Goal: Information Seeking & Learning: Learn about a topic

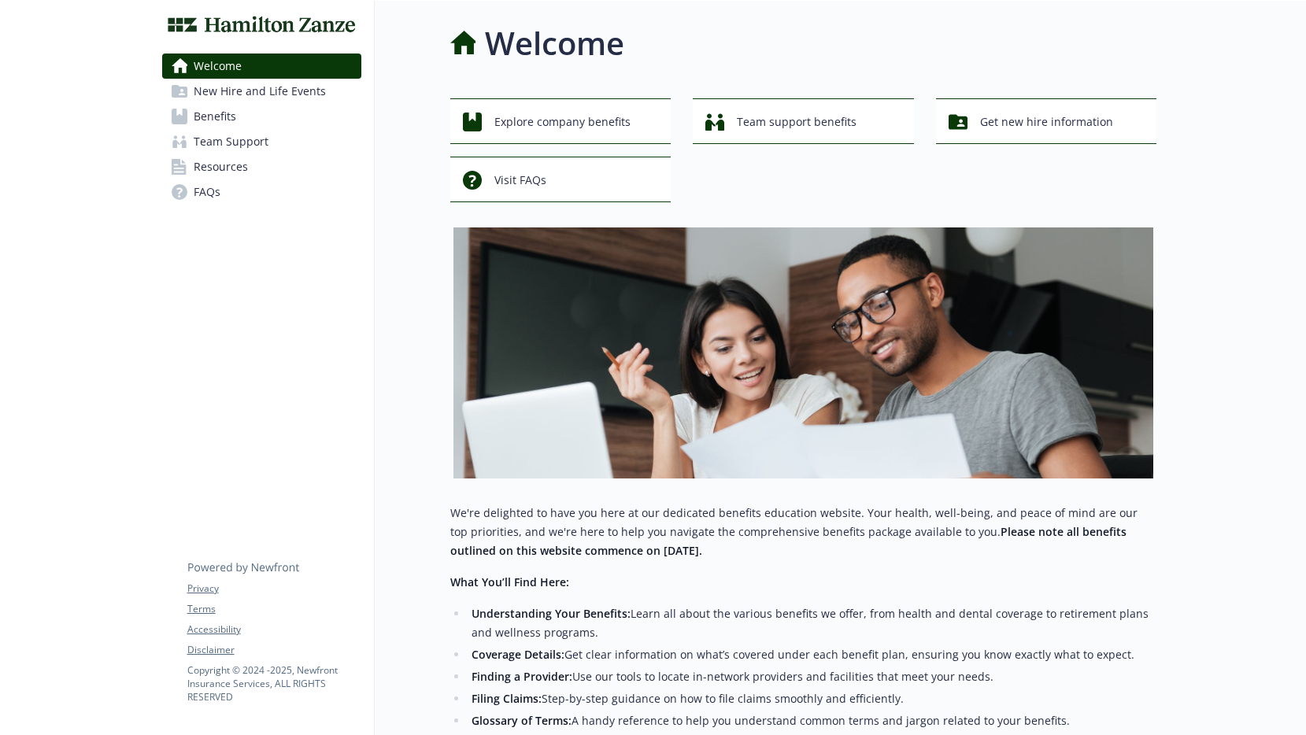
click at [281, 98] on span "New Hire and Life Events" at bounding box center [260, 91] width 132 height 25
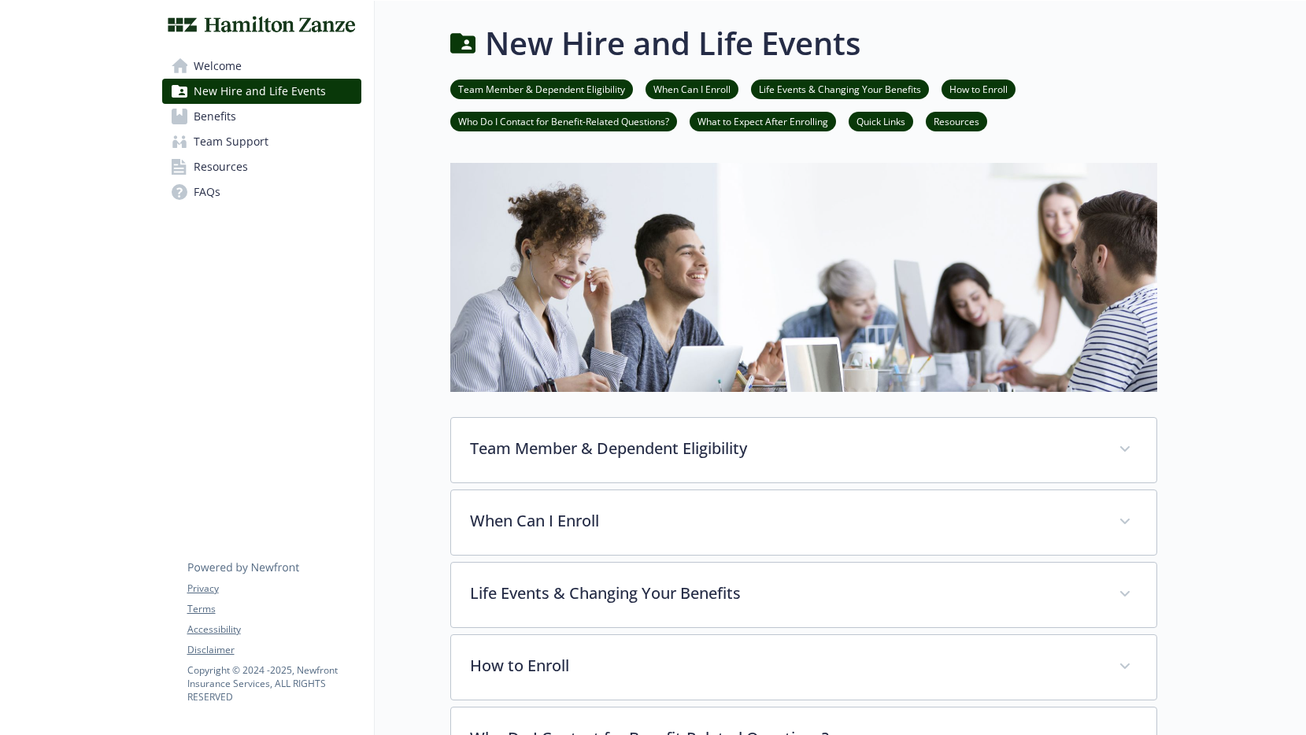
click at [826, 88] on link "Life Events & Changing Your Benefits" at bounding box center [840, 88] width 178 height 15
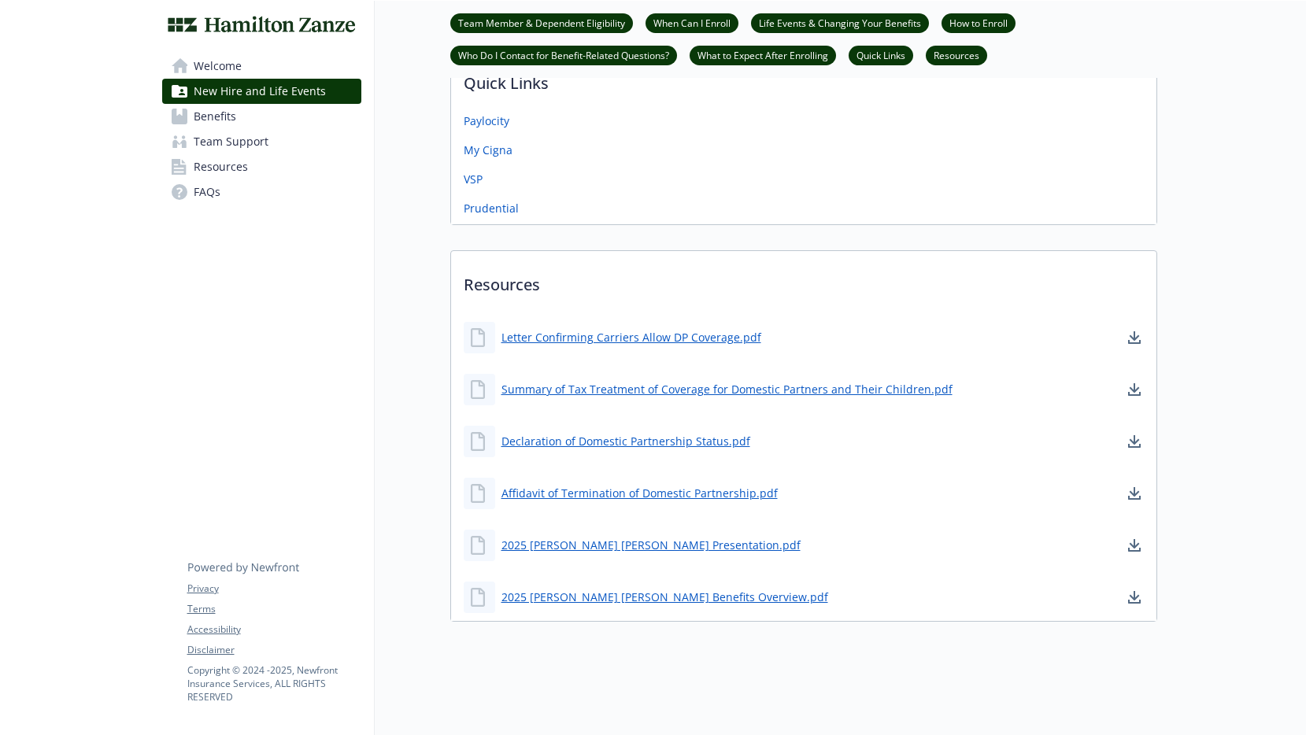
scroll to position [833, 12]
